Goal: Transaction & Acquisition: Purchase product/service

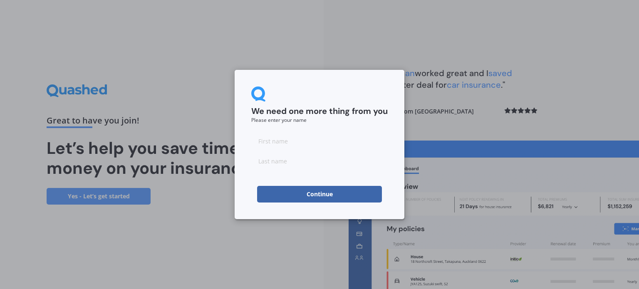
click at [311, 147] on input at bounding box center [319, 141] width 136 height 17
type input "[PERSON_NAME]"
click at [310, 184] on form "We need one more thing from you Please enter your name [PERSON_NAME] Continue" at bounding box center [319, 144] width 136 height 116
click at [310, 196] on button "Continue" at bounding box center [319, 194] width 125 height 17
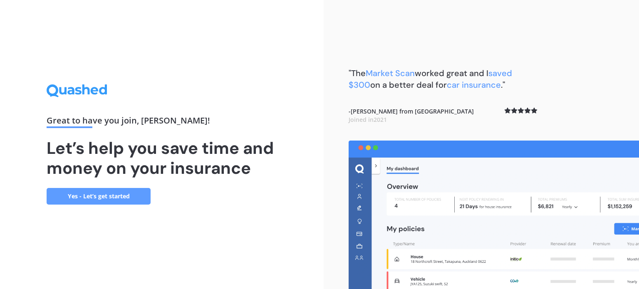
click at [103, 194] on link "Yes - Let’s get started" at bounding box center [99, 196] width 104 height 17
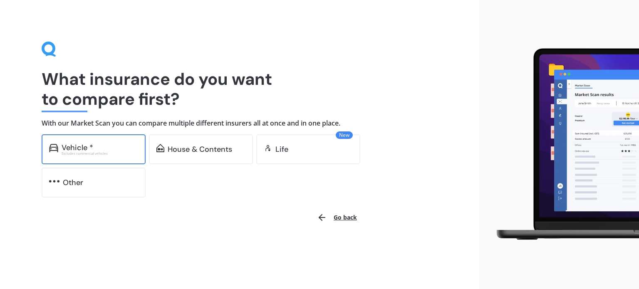
click at [94, 143] on div "Vehicle *" at bounding box center [100, 147] width 76 height 8
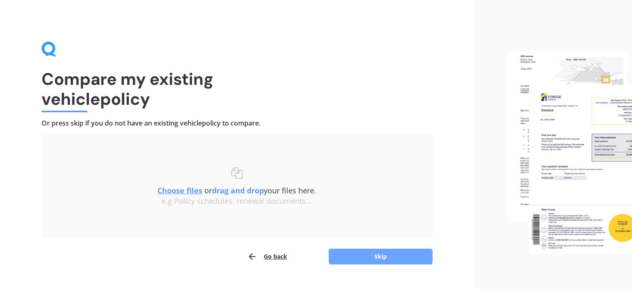
click at [374, 251] on button "Skip" at bounding box center [381, 257] width 104 height 16
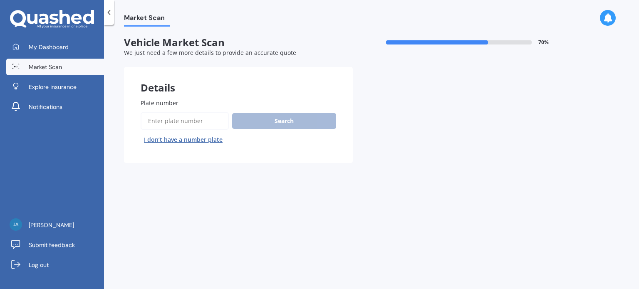
click at [190, 123] on input "Plate number" at bounding box center [185, 120] width 88 height 17
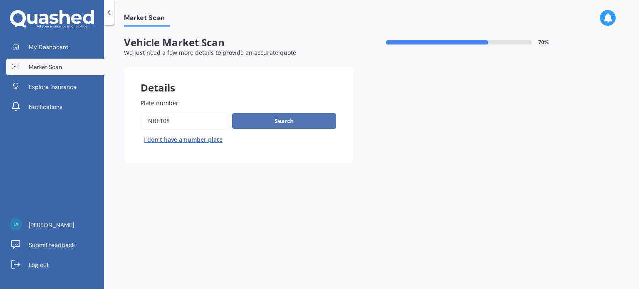
type input "nbe108"
click at [267, 123] on button "Search" at bounding box center [284, 121] width 104 height 16
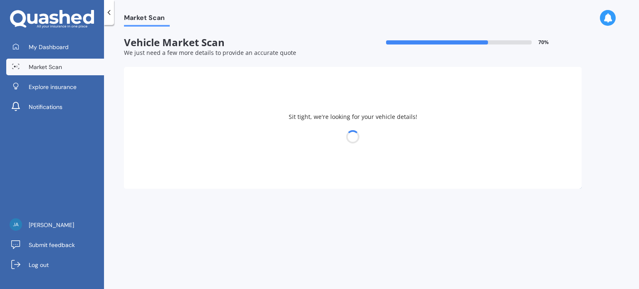
select select "VOLKSWAGEN"
select select "TOUAREG"
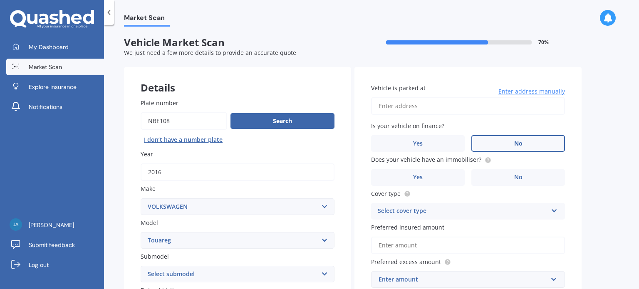
click at [526, 136] on label "No" at bounding box center [518, 143] width 94 height 17
click at [0, 0] on input "No" at bounding box center [0, 0] width 0 height 0
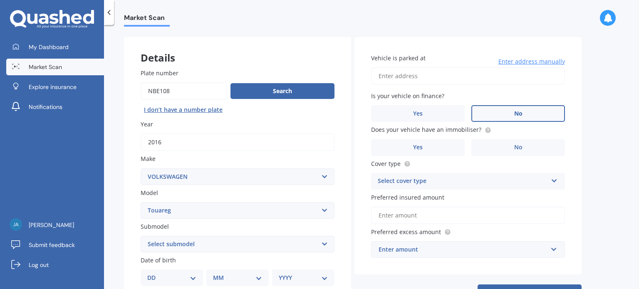
scroll to position [125, 0]
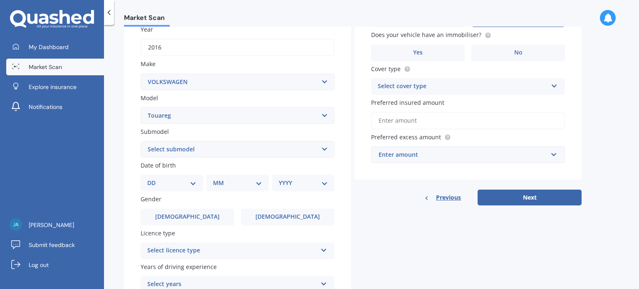
click at [184, 180] on select "DD 01 02 03 04 05 06 07 08 09 10 11 12 13 14 15 16 17 18 19 20 21 22 23 24 25 2…" at bounding box center [171, 182] width 49 height 9
click at [181, 182] on select "DD 01 02 03 04 05 06 07 08 09 10 11 12 13 14 15 16 17 18 19 20 21 22 23 24 25 2…" at bounding box center [171, 182] width 49 height 9
click at [187, 153] on select "Select submodel (All other) 3.0 V6 TDI 3.6 V6 FSI 4.2 V8 FSI 5.0 V10 TDI Hybrid…" at bounding box center [238, 149] width 194 height 17
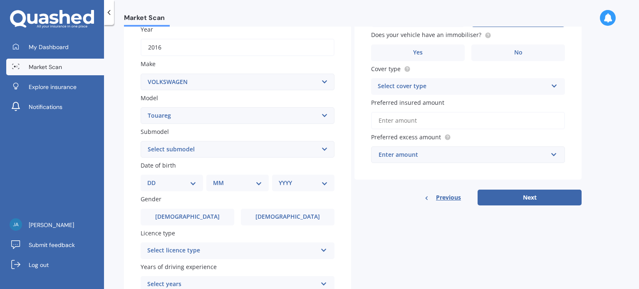
select select "V8 TDI"
click at [141, 141] on select "Select submodel (All other) 3.0 V6 TDI 3.6 V6 FSI 4.2 V8 FSI 5.0 V10 TDI Hybrid…" at bounding box center [238, 149] width 194 height 17
click at [171, 146] on select "Select submodel (All other) 3.0 V6 TDI 3.6 V6 FSI 4.2 V8 FSI 5.0 V10 TDI Hybrid…" at bounding box center [238, 149] width 194 height 17
click at [165, 183] on select "DD 01 02 03 04 05 06 07 08 09 10 11 12 13 14 15 16 17 18 19 20 21 22 23 24 25 2…" at bounding box center [171, 182] width 49 height 9
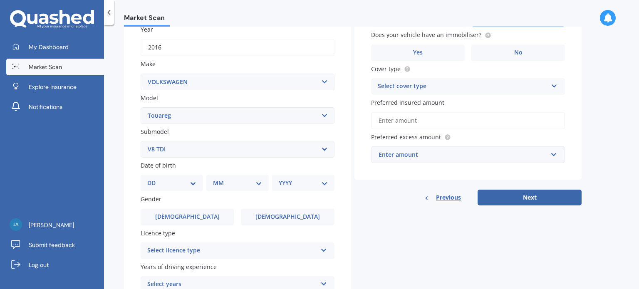
select select "25"
click at [154, 178] on select "DD 01 02 03 04 05 06 07 08 09 10 11 12 13 14 15 16 17 18 19 20 21 22 23 24 25 2…" at bounding box center [171, 182] width 49 height 9
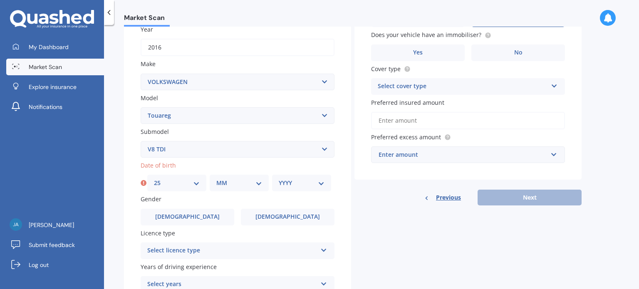
click at [237, 187] on select "MM 01 02 03 04 05 06 07 08 09 10 11 12" at bounding box center [239, 182] width 46 height 9
select select "10"
click at [216, 178] on select "MM 01 02 03 04 05 06 07 08 09 10 11 12" at bounding box center [239, 182] width 46 height 9
click at [297, 182] on select "YYYY 2025 2024 2023 2022 2021 2020 2019 2018 2017 2016 2015 2014 2013 2012 2011…" at bounding box center [302, 182] width 46 height 9
select select "1987"
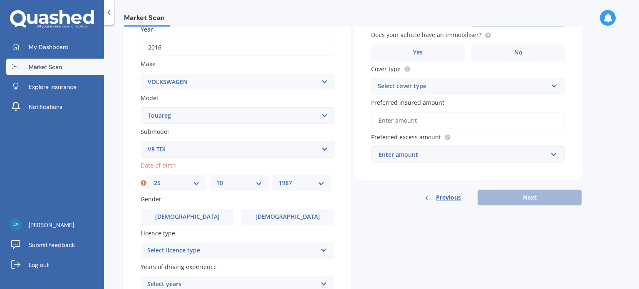
click at [279, 178] on select "YYYY 2025 2024 2023 2022 2021 2020 2019 2018 2017 2016 2015 2014 2013 2012 2011…" at bounding box center [302, 182] width 46 height 9
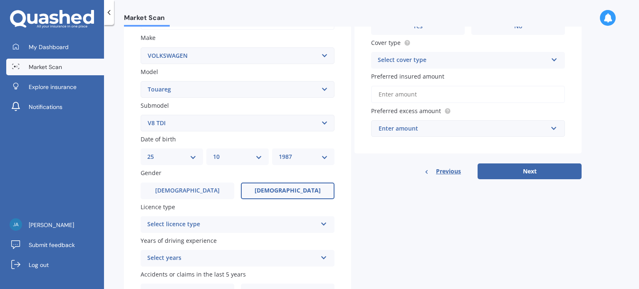
scroll to position [200, 0]
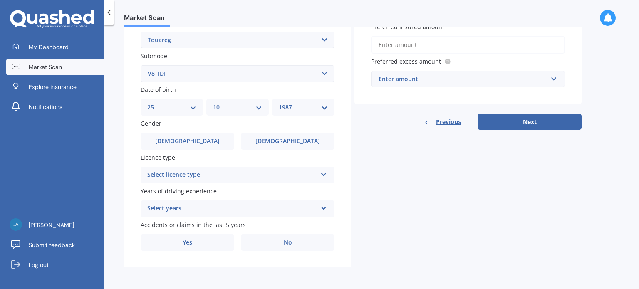
click at [232, 164] on div "Licence type Select licence type NZ Full NZ Restricted NZ Learners [GEOGRAPHIC_…" at bounding box center [238, 168] width 194 height 30
click at [201, 137] on label "[DEMOGRAPHIC_DATA]" at bounding box center [188, 141] width 94 height 17
click at [0, 0] on input "[DEMOGRAPHIC_DATA]" at bounding box center [0, 0] width 0 height 0
click at [203, 182] on div "Select licence type NZ Full NZ Restricted NZ Learners [GEOGRAPHIC_DATA] [GEOGRA…" at bounding box center [238, 175] width 194 height 17
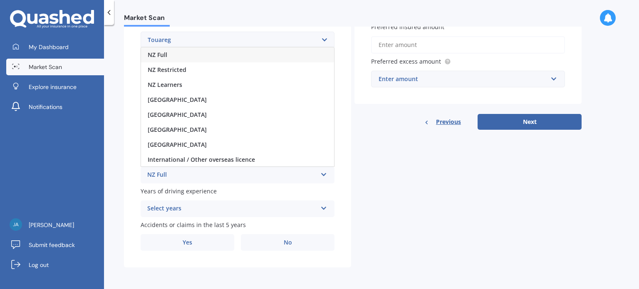
click at [197, 59] on div "NZ Full" at bounding box center [237, 54] width 193 height 15
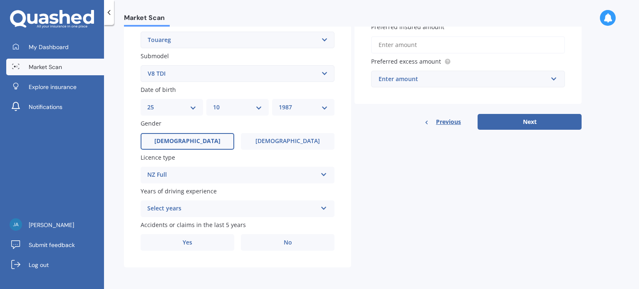
click at [201, 207] on div "Select years" at bounding box center [232, 209] width 170 height 10
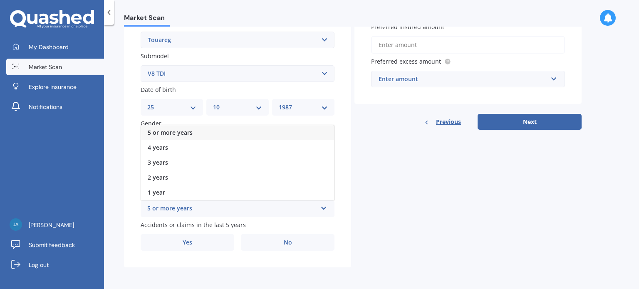
click at [187, 133] on span "5 or more years" at bounding box center [170, 132] width 45 height 8
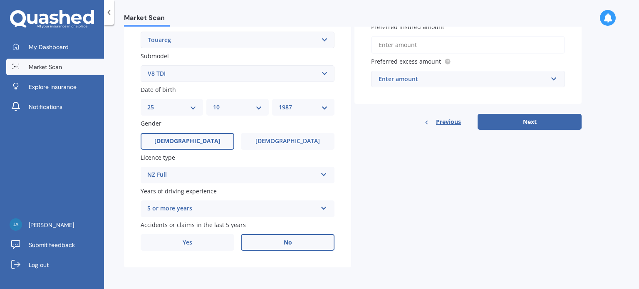
click at [264, 240] on label "No" at bounding box center [288, 242] width 94 height 17
click at [0, 0] on input "No" at bounding box center [0, 0] width 0 height 0
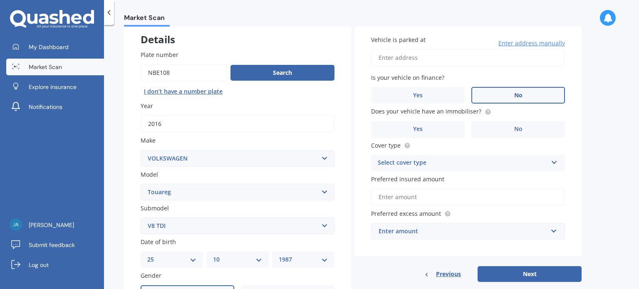
scroll to position [34, 0]
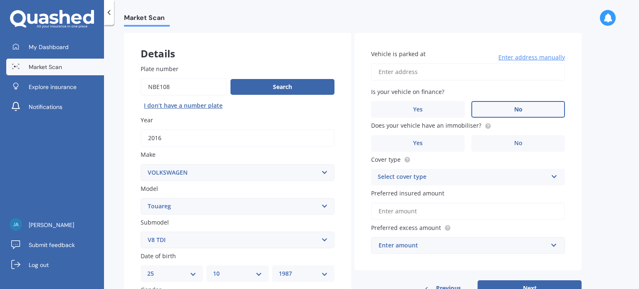
click at [418, 75] on input "Vehicle is parked at" at bounding box center [468, 71] width 194 height 17
type input "[STREET_ADDRESS]"
click at [423, 141] on label "Yes" at bounding box center [418, 143] width 94 height 17
click at [0, 0] on input "Yes" at bounding box center [0, 0] width 0 height 0
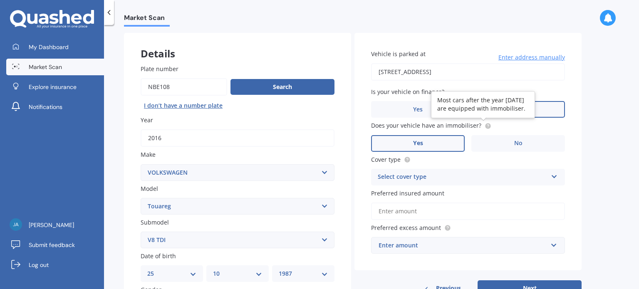
click at [486, 125] on circle at bounding box center [487, 125] width 5 height 5
click at [585, 122] on div "Market Scan Vehicle Market Scan 70 % We just need a few more details to provide…" at bounding box center [371, 159] width 535 height 264
click at [472, 178] on div "Select cover type" at bounding box center [462, 177] width 170 height 10
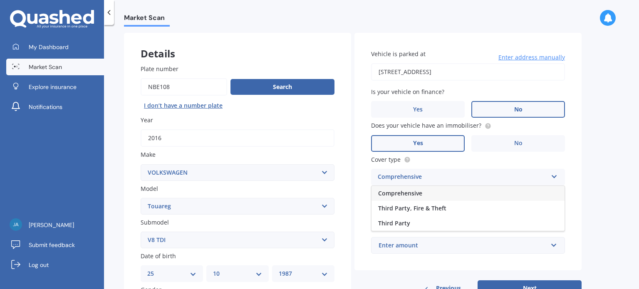
click at [456, 194] on div "Comprehensive" at bounding box center [467, 193] width 193 height 15
click at [444, 207] on input "Preferred insured amount" at bounding box center [468, 210] width 194 height 17
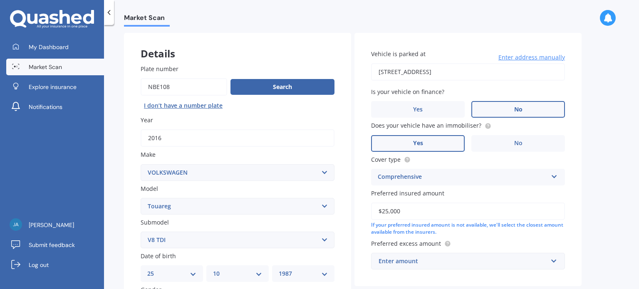
type input "$25,000"
click at [595, 199] on div "Market Scan Vehicle Market Scan 70 % We just need a few more details to provide…" at bounding box center [371, 159] width 535 height 264
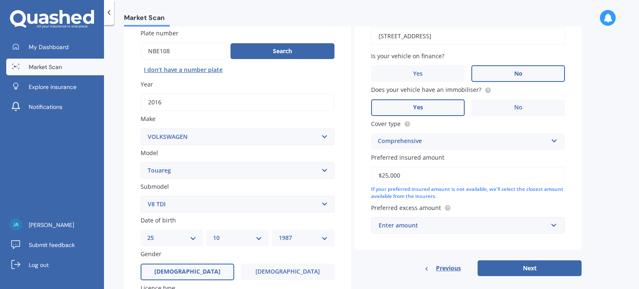
scroll to position [117, 0]
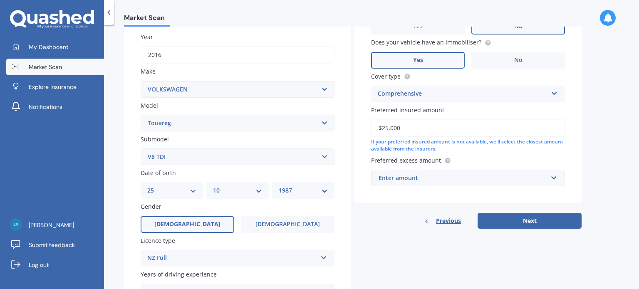
click at [446, 181] on div "Enter amount" at bounding box center [462, 177] width 169 height 9
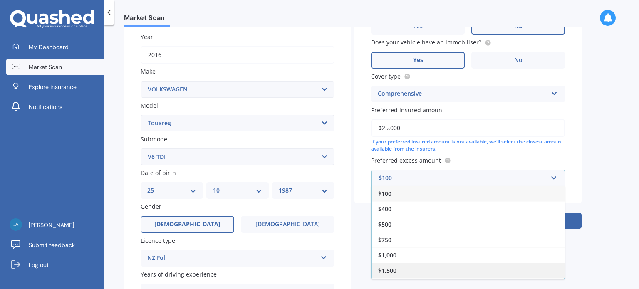
click at [401, 267] on div "$1,500" at bounding box center [467, 270] width 193 height 15
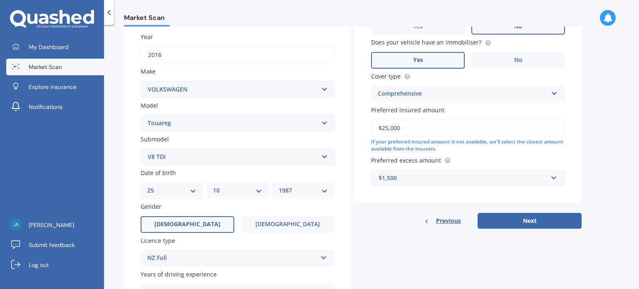
click at [584, 213] on div "Market Scan Vehicle Market Scan 70 % We just need a few more details to provide…" at bounding box center [371, 159] width 535 height 264
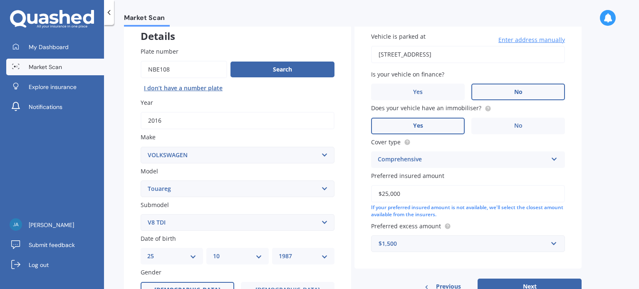
scroll to position [166, 0]
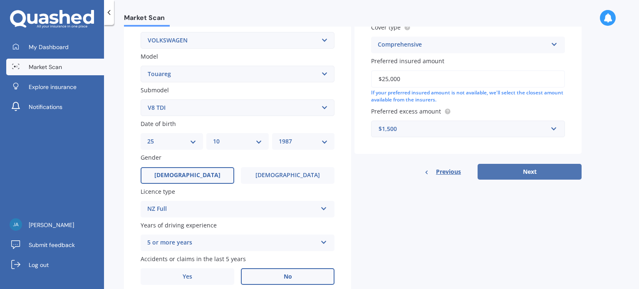
click at [496, 177] on button "Next" at bounding box center [529, 172] width 104 height 16
select select "25"
select select "10"
select select "1987"
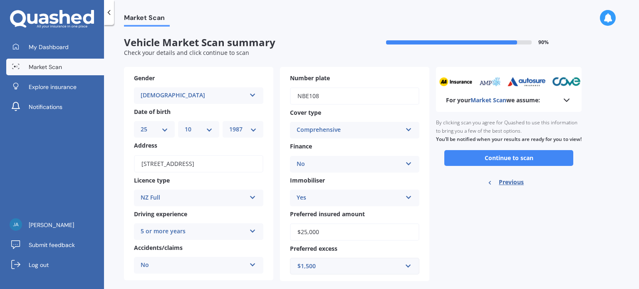
scroll to position [13, 0]
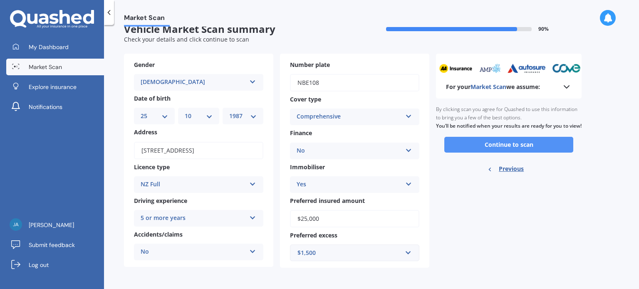
click at [515, 153] on button "Continue to scan" at bounding box center [508, 145] width 129 height 16
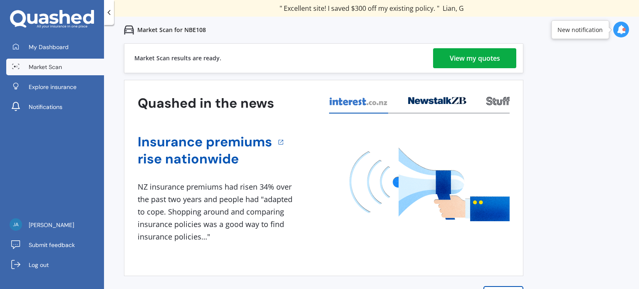
click at [464, 60] on div "View my quotes" at bounding box center [474, 58] width 50 height 20
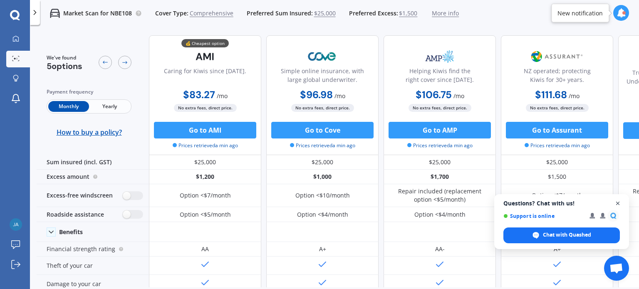
click at [619, 203] on span "Close chat" at bounding box center [617, 203] width 10 height 10
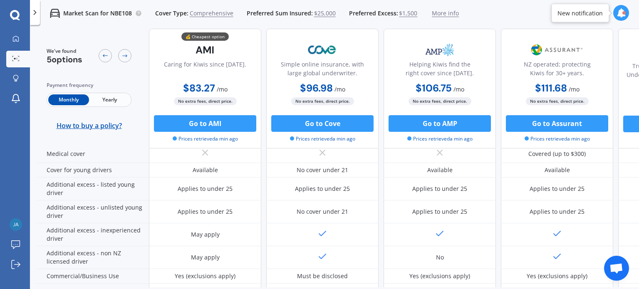
scroll to position [416, 0]
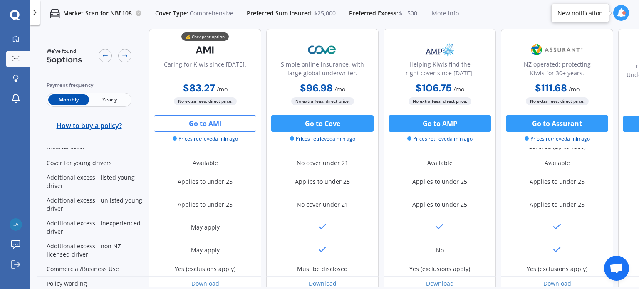
click at [213, 126] on button "Go to AMI" at bounding box center [205, 123] width 102 height 17
